Goal: Transaction & Acquisition: Purchase product/service

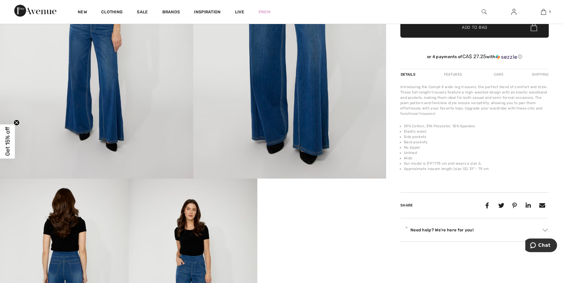
scroll to position [148, 0]
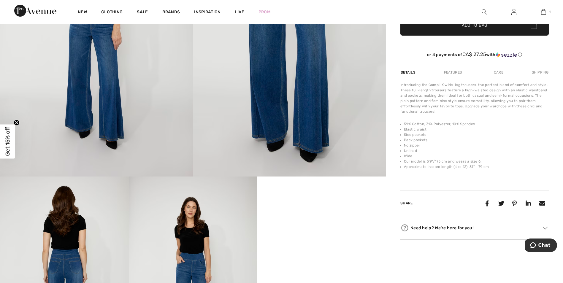
click at [8, 136] on span "Get 15% off" at bounding box center [7, 141] width 7 height 29
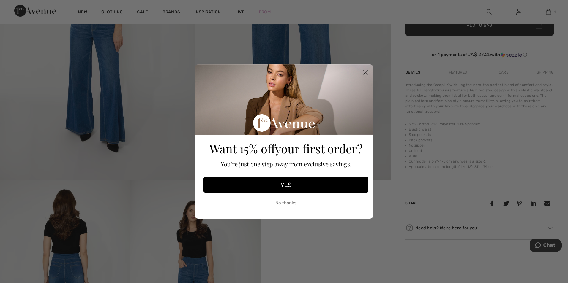
click at [287, 183] on button "YES" at bounding box center [285, 184] width 165 height 15
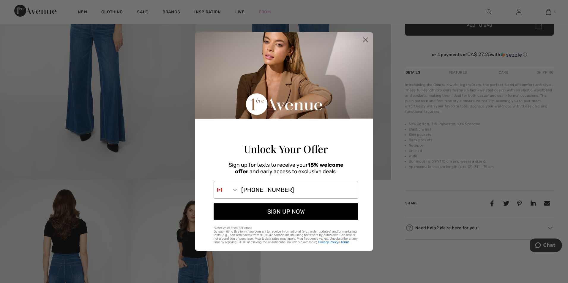
type input "905-460-7754"
click at [279, 210] on button "SIGN UP NOW" at bounding box center [285, 211] width 145 height 17
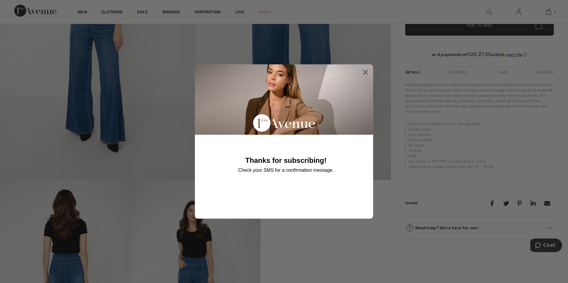
click at [365, 70] on circle "Close dialog" at bounding box center [365, 72] width 10 height 10
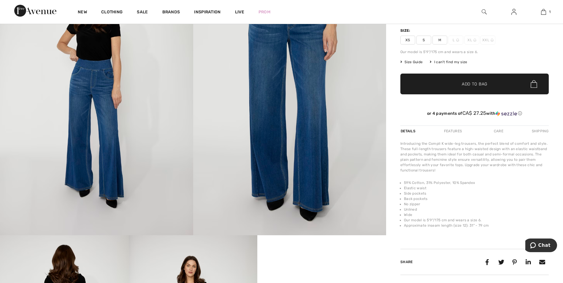
scroll to position [0, 0]
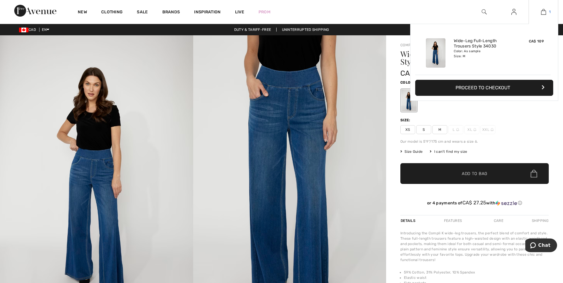
click at [544, 12] on img at bounding box center [543, 11] width 5 height 7
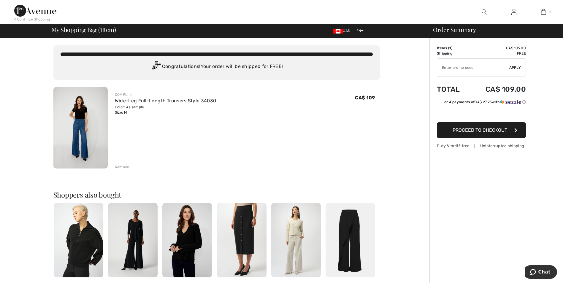
click at [457, 69] on input "TEXT" at bounding box center [473, 68] width 72 height 18
type input "NEW15"
click at [515, 66] on span "Apply" at bounding box center [515, 67] width 12 height 5
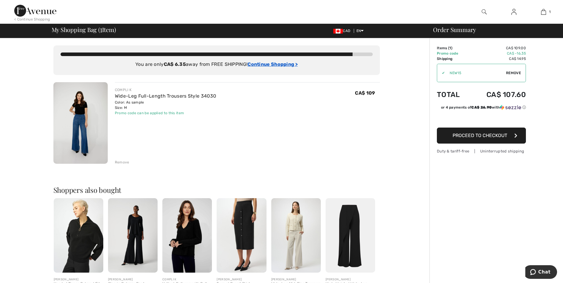
click at [263, 63] on ins "Continue Shopping >" at bounding box center [273, 64] width 50 height 6
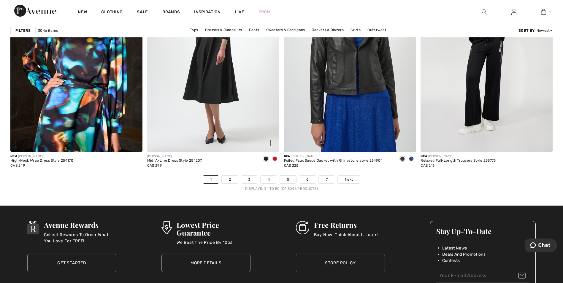
scroll to position [3325, 0]
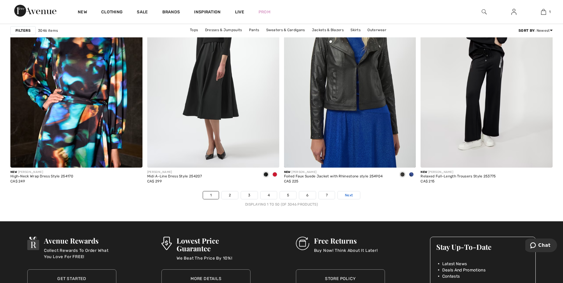
click at [349, 193] on span "Next" at bounding box center [349, 195] width 8 height 5
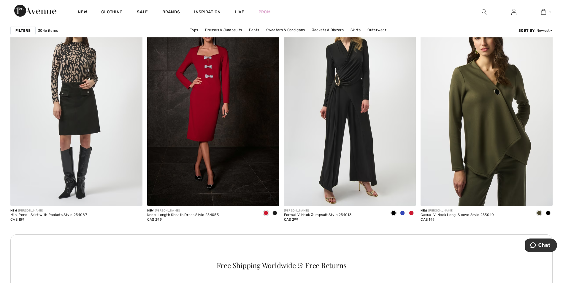
scroll to position [742, 0]
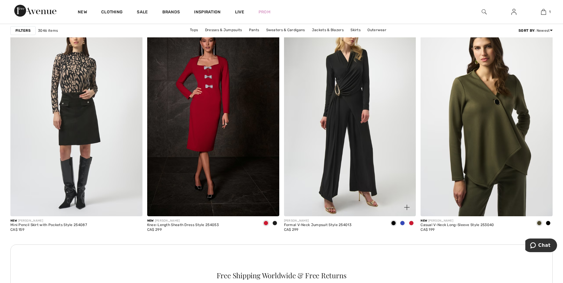
click at [402, 223] on span at bounding box center [402, 223] width 5 height 5
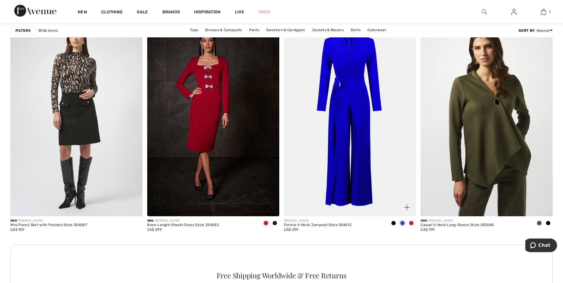
click at [393, 223] on span at bounding box center [393, 223] width 5 height 5
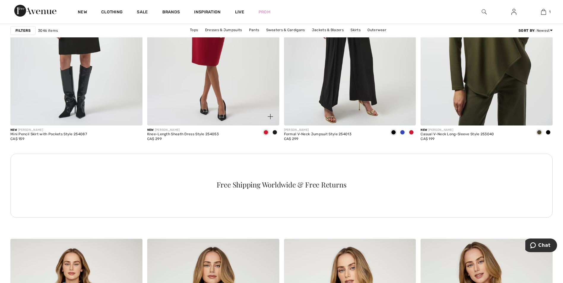
scroll to position [920, 0]
